Goal: Information Seeking & Learning: Learn about a topic

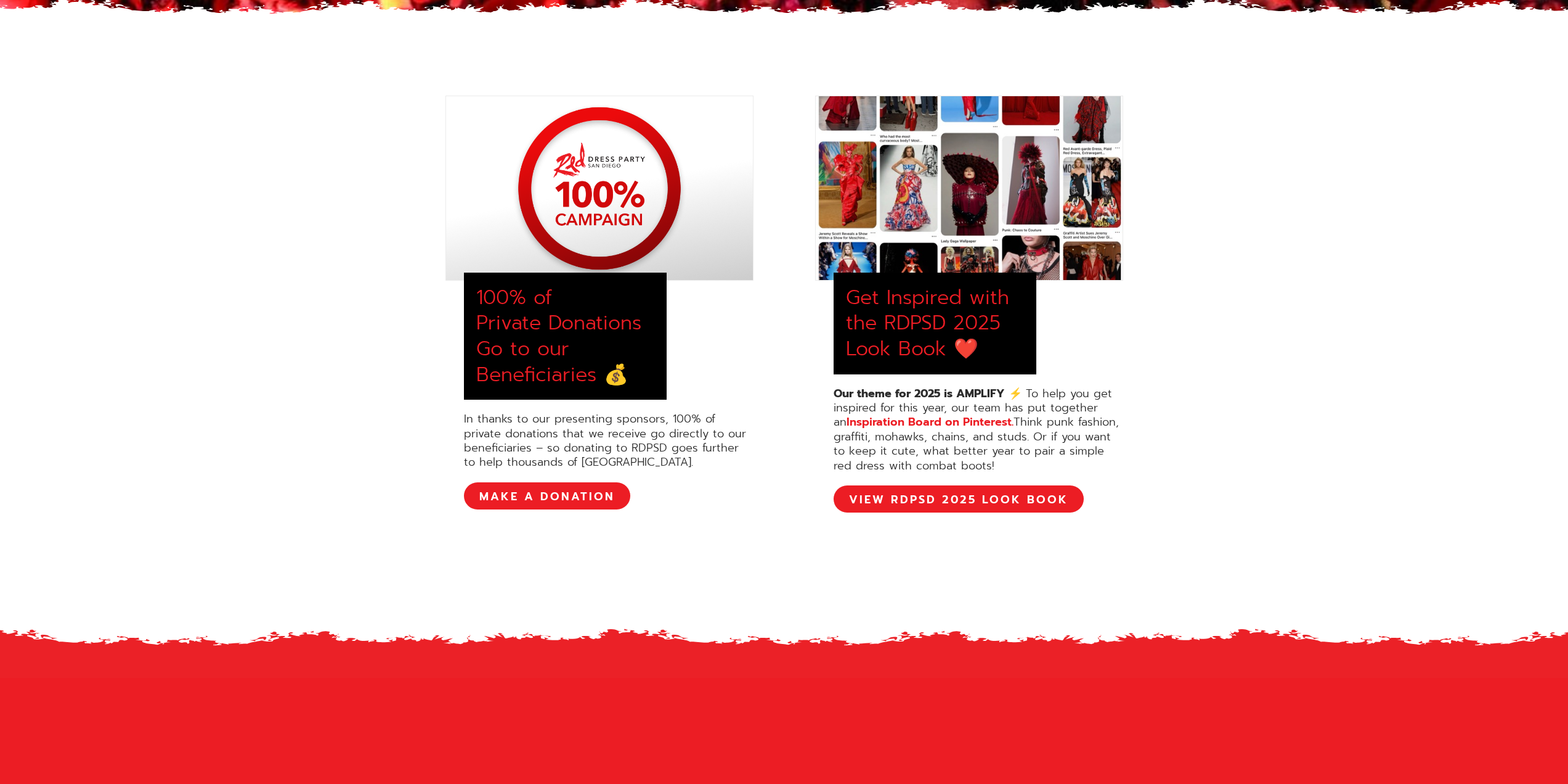
scroll to position [432, 0]
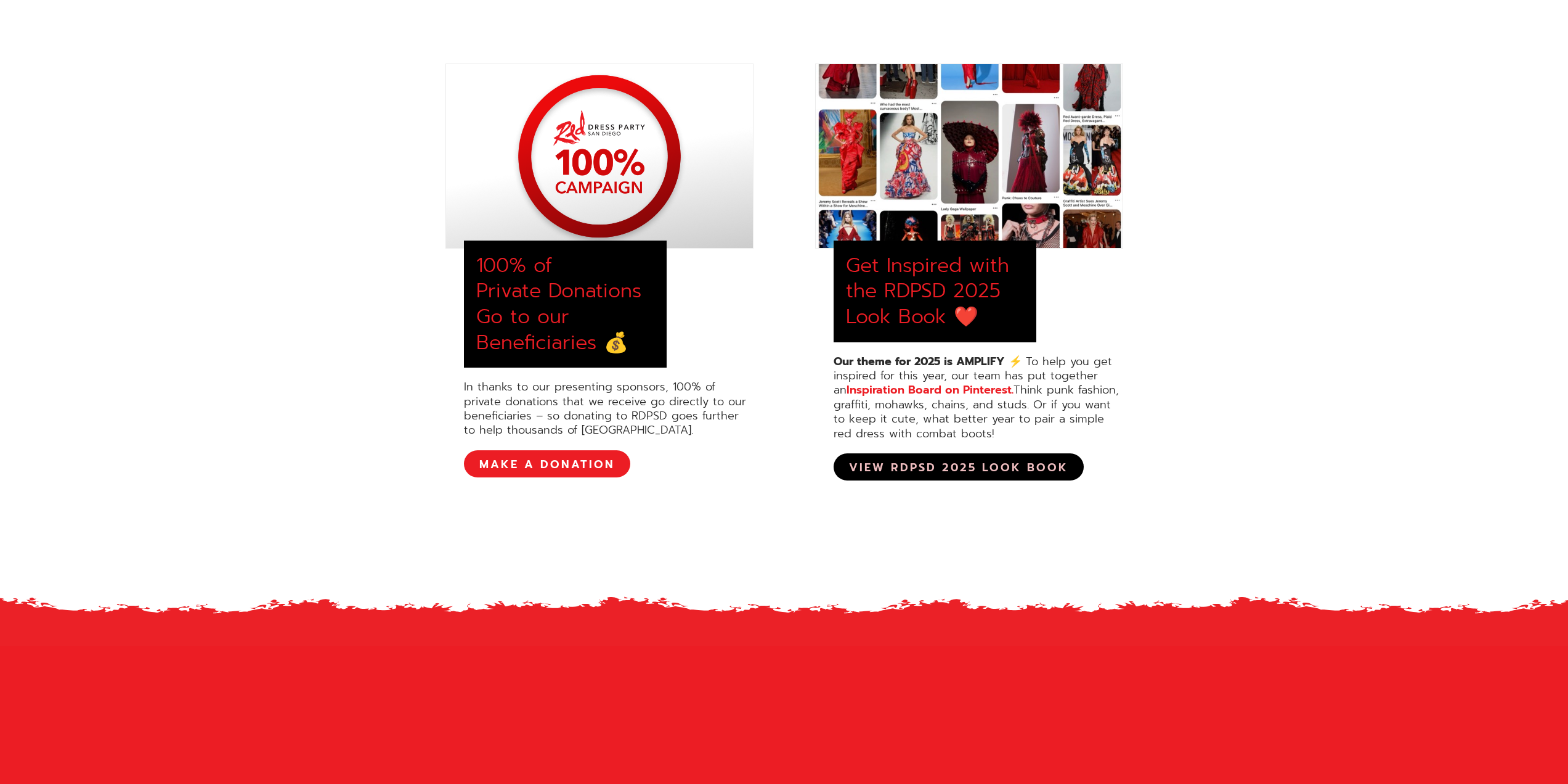
click at [878, 470] on link "View RDPSD 2025 Look Book" at bounding box center [958, 467] width 250 height 27
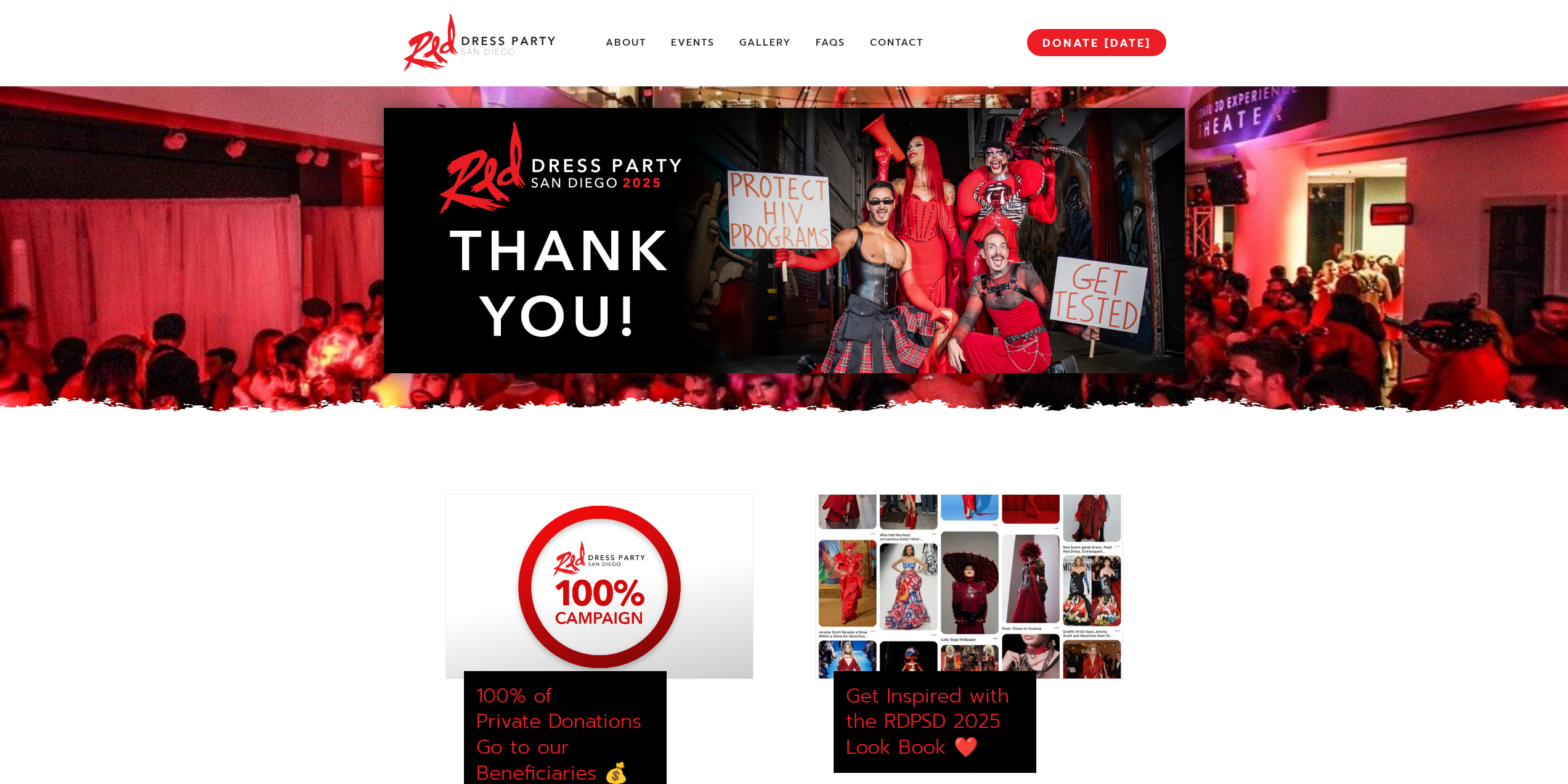
scroll to position [0, 0]
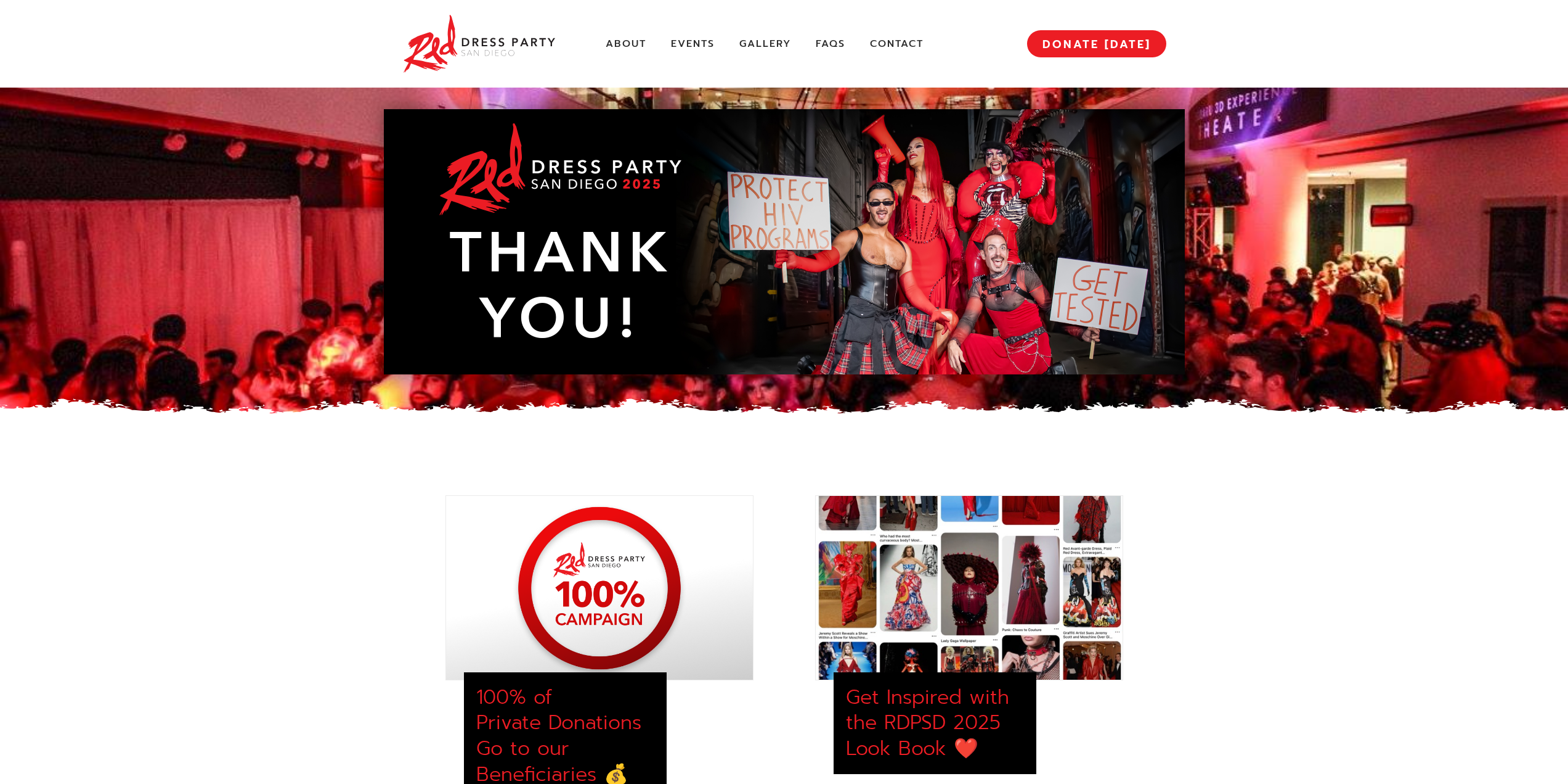
click at [683, 52] on div "About Events Gallery FAQs Contact MENU DONATE TODAY" at bounding box center [784, 43] width 764 height 87
click at [687, 45] on link "Events" at bounding box center [692, 43] width 44 height 13
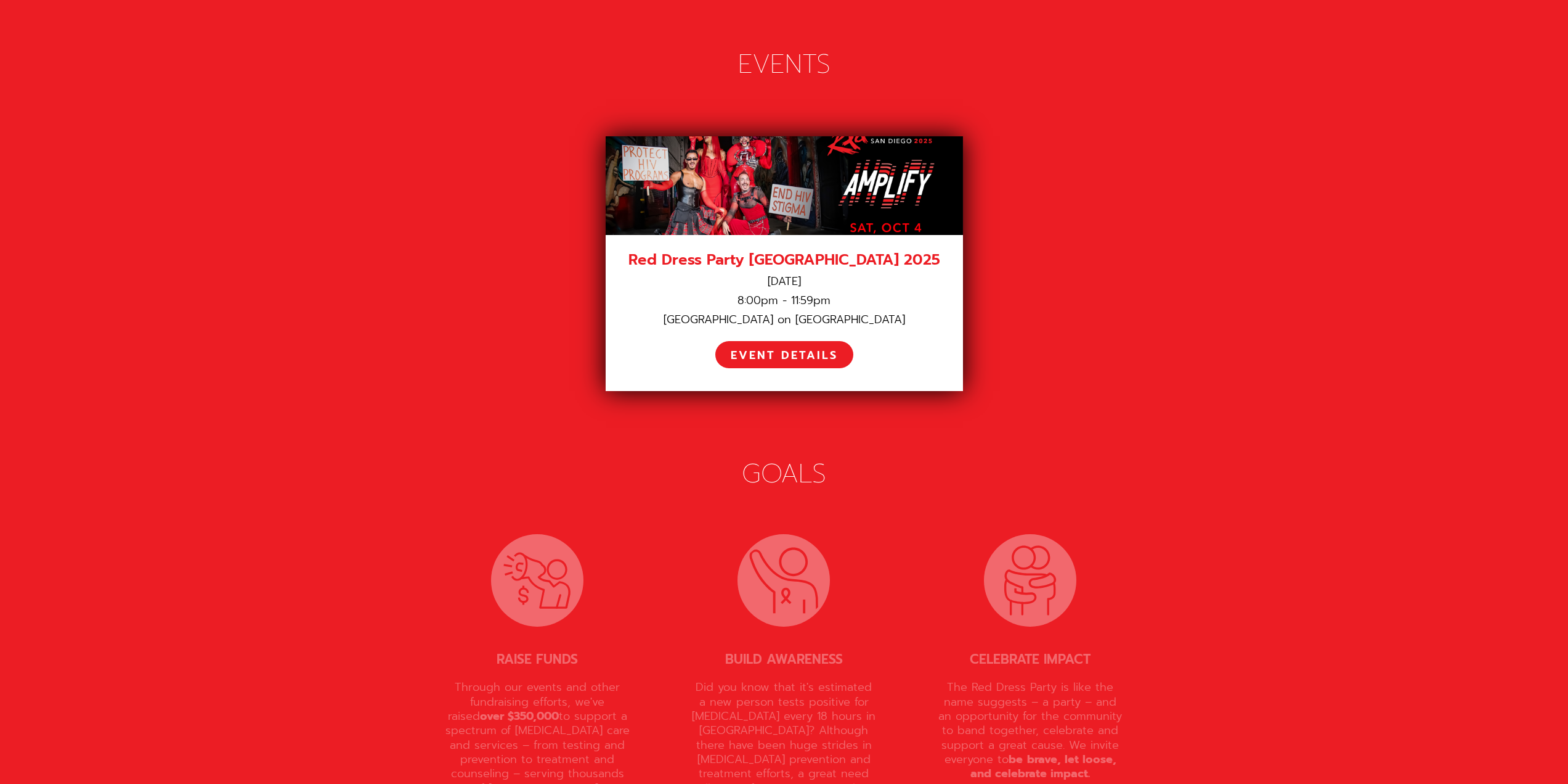
scroll to position [1690, 0]
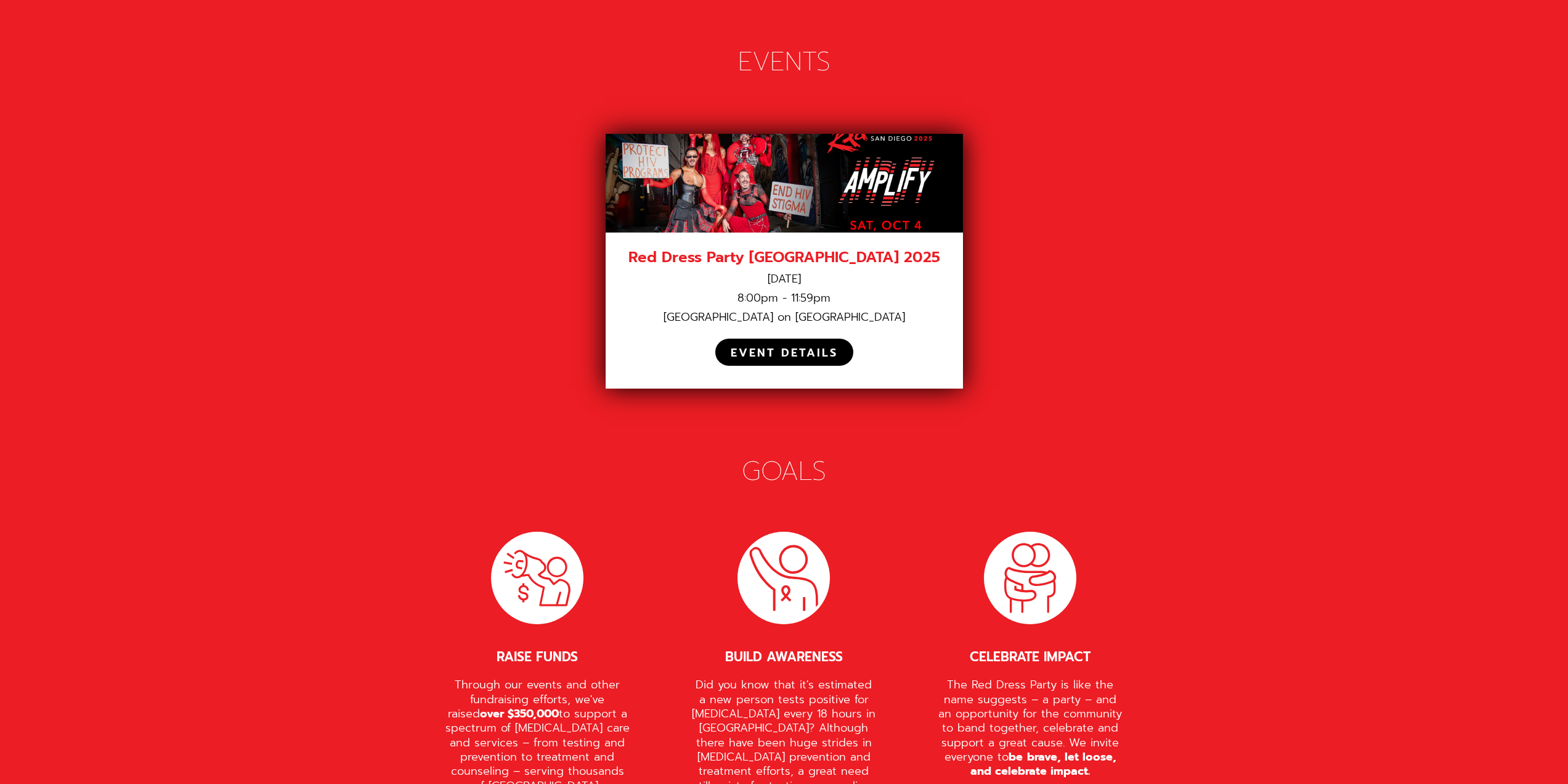
click at [845, 339] on div "EVENT DETAILS" at bounding box center [784, 352] width 138 height 27
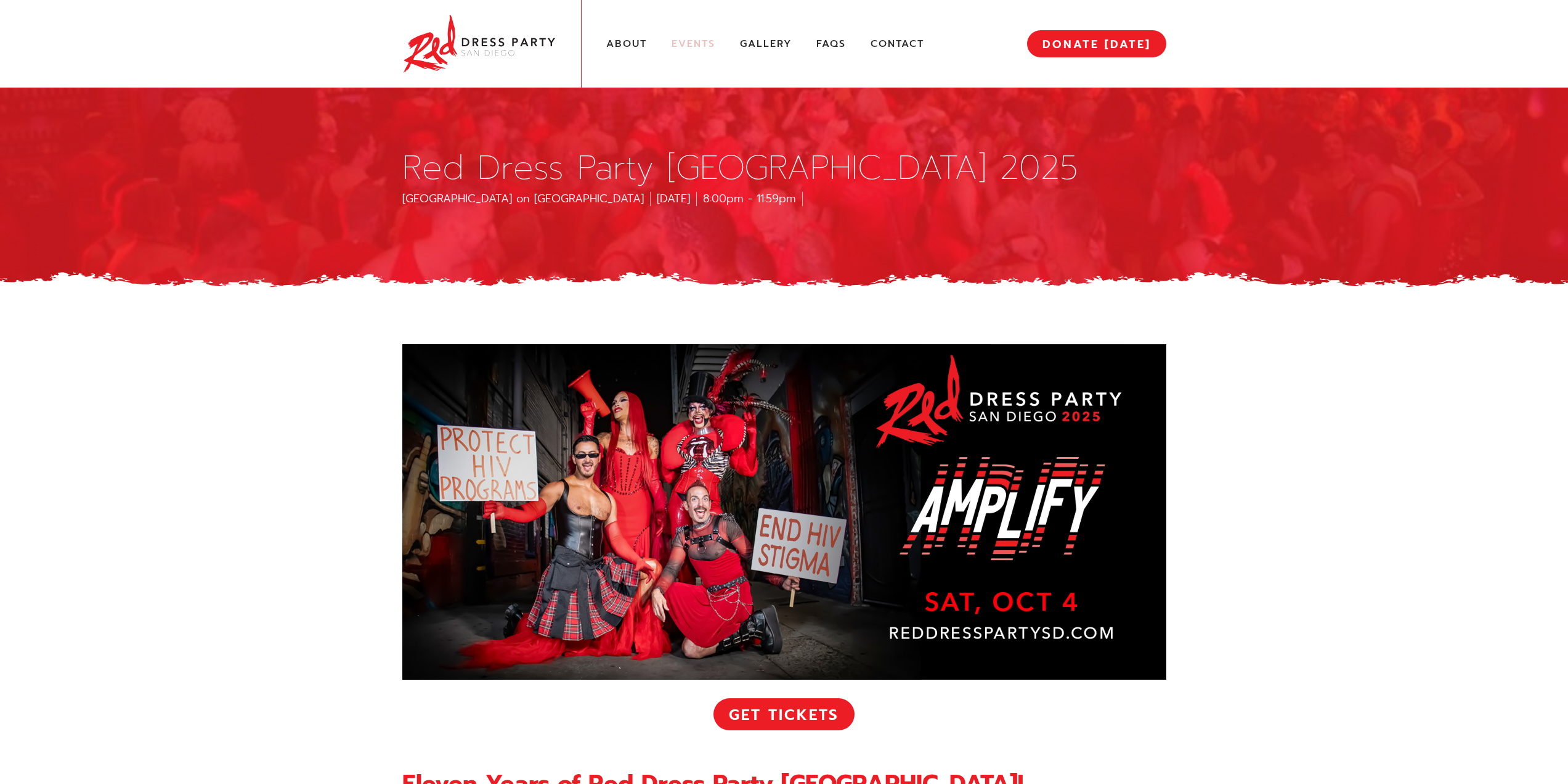
click at [682, 45] on link "Events" at bounding box center [693, 43] width 44 height 13
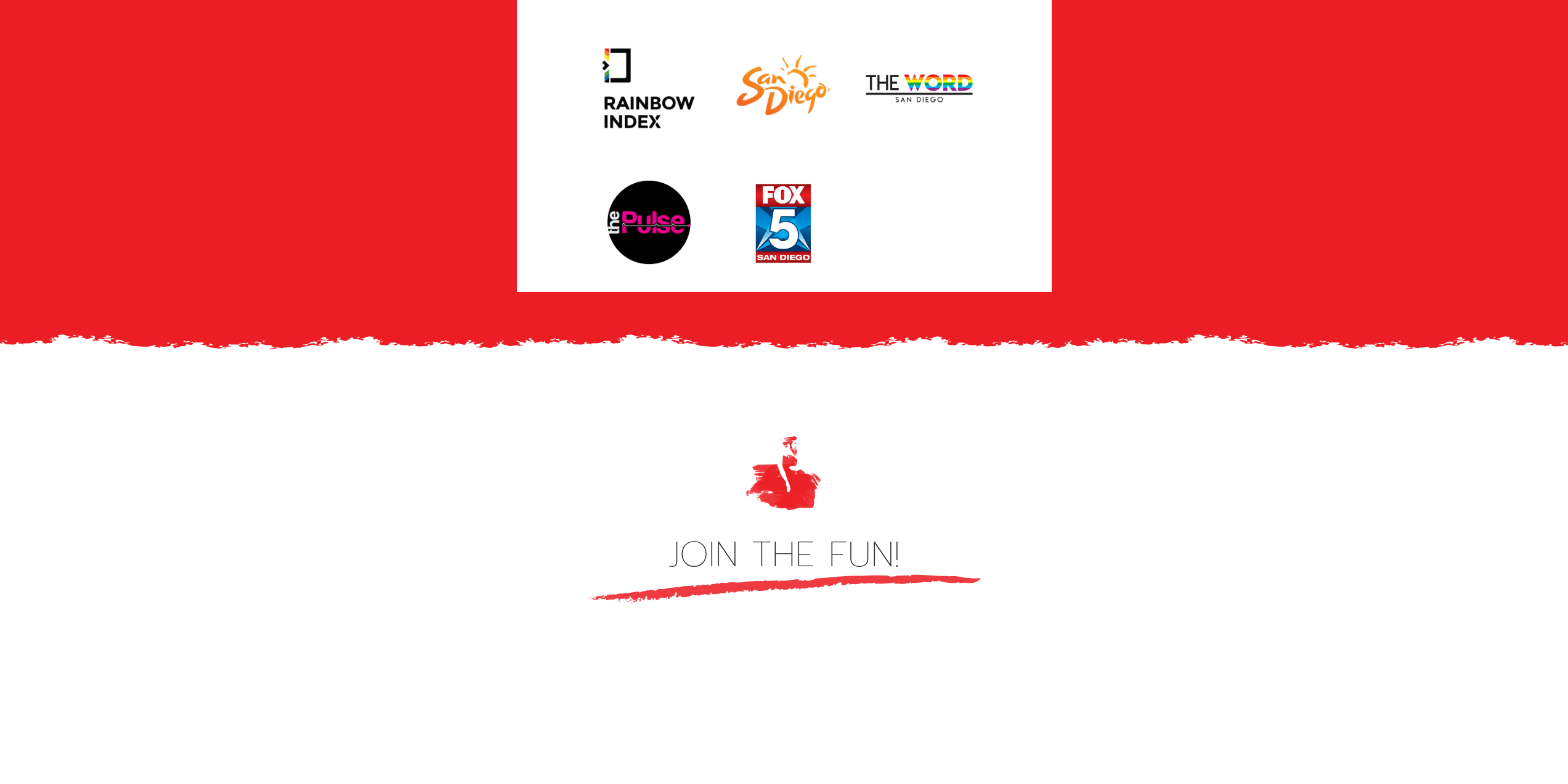
scroll to position [3231, 0]
